Goal: Information Seeking & Learning: Learn about a topic

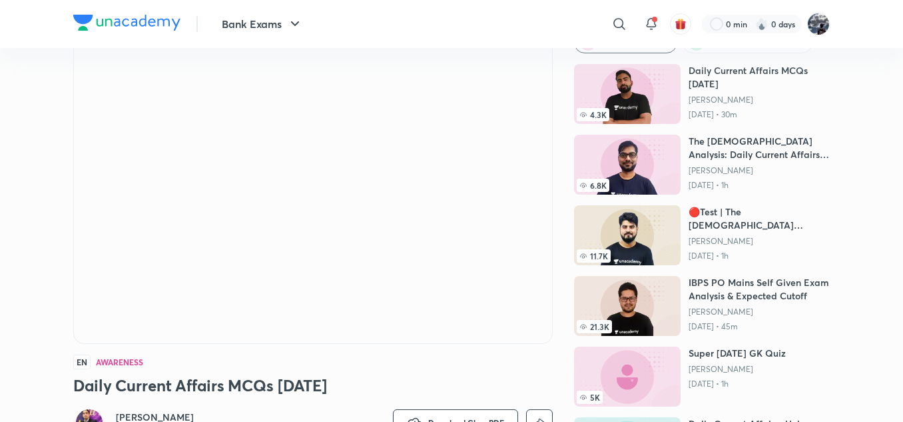
scroll to position [200, 0]
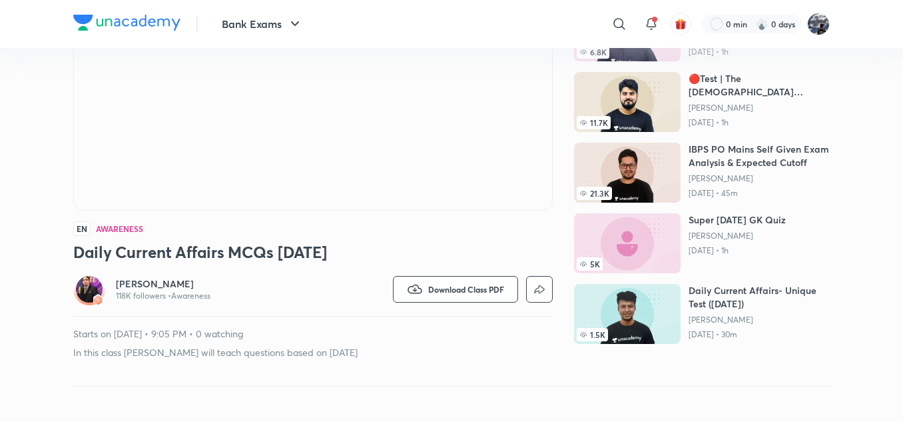
click at [85, 290] on img at bounding box center [89, 289] width 27 height 27
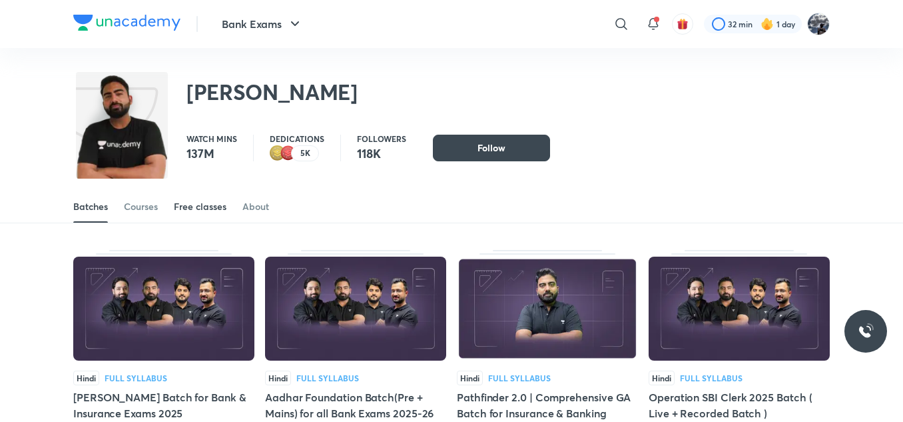
click at [202, 216] on link "Free classes" at bounding box center [200, 206] width 53 height 32
